Goal: Information Seeking & Learning: Learn about a topic

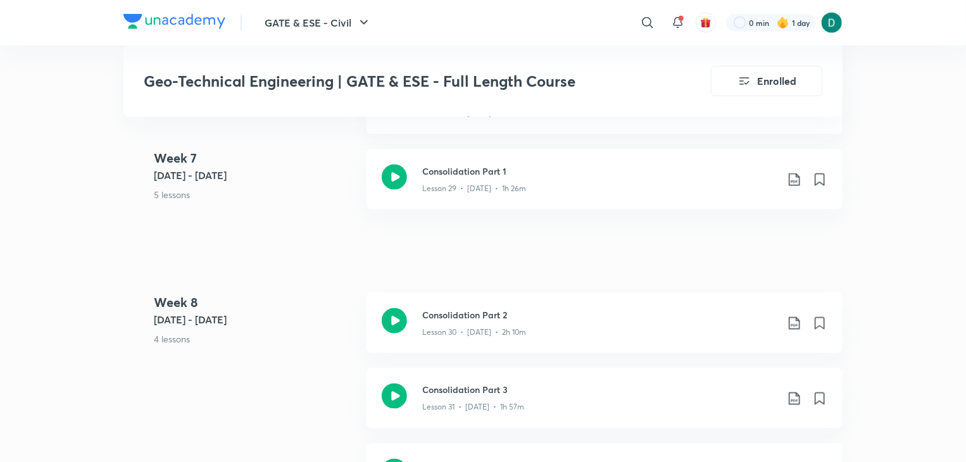
scroll to position [3663, 0]
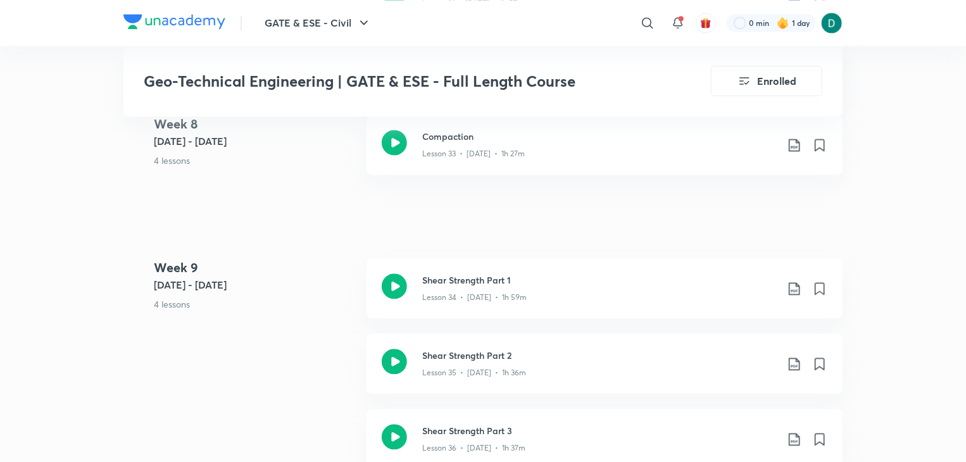
click at [964, 275] on div "GATE & ESE - Civil ​ 0 min 1 day Geo-Technical Engineering | GATE & ESE - Full …" at bounding box center [483, 315] width 966 height 7956
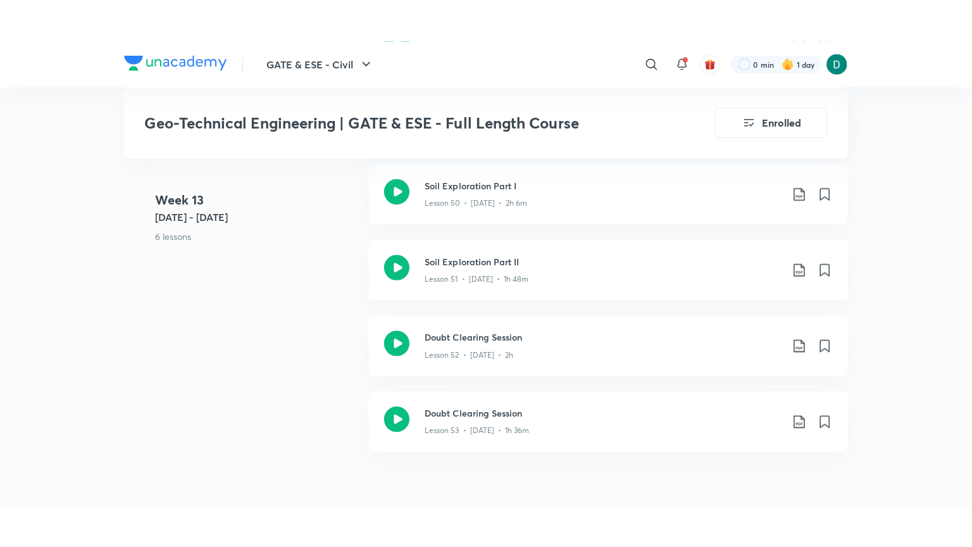
scroll to position [5684, 0]
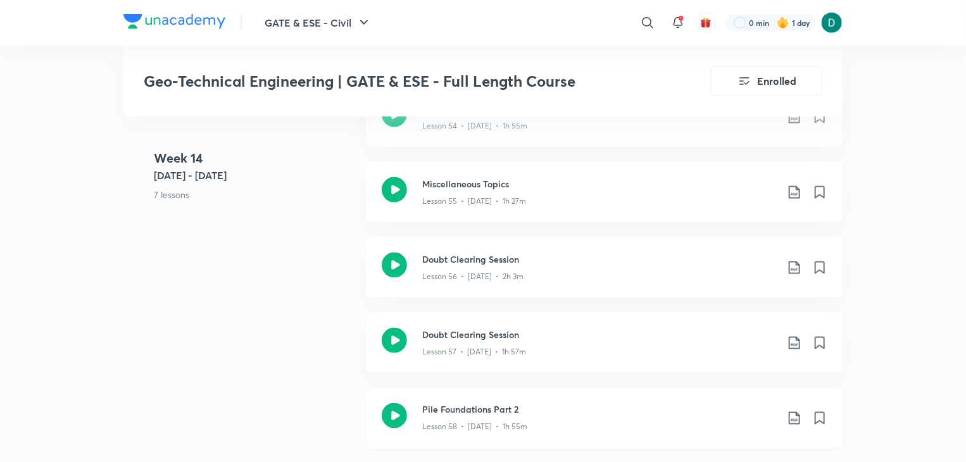
click at [481, 408] on h3 "Pile Foundations Part 2" at bounding box center [599, 409] width 355 height 13
